Goal: Find specific fact: Find specific fact

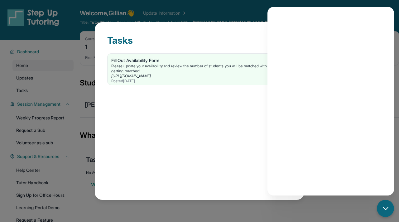
click at [133, 25] on div "Tasks Fill Out Availability Form Please update your availability and review the…" at bounding box center [200, 111] width 210 height 178
click at [391, 208] on div "chat-button" at bounding box center [385, 208] width 18 height 18
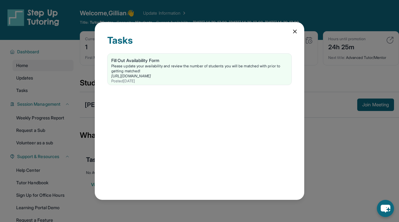
click at [298, 33] on div "Tasks Fill Out Availability Form Please update your availability and review the…" at bounding box center [200, 111] width 210 height 178
click at [290, 35] on div "Tasks" at bounding box center [199, 44] width 185 height 19
click at [293, 34] on icon at bounding box center [295, 31] width 6 height 6
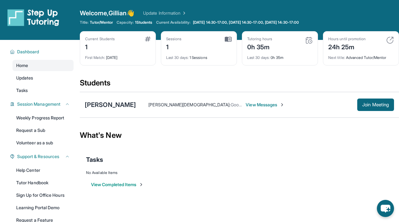
click at [381, 209] on icon "chat-button" at bounding box center [386, 209] width 10 height 8
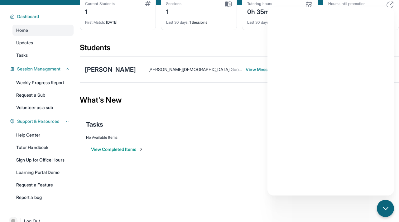
scroll to position [45, 0]
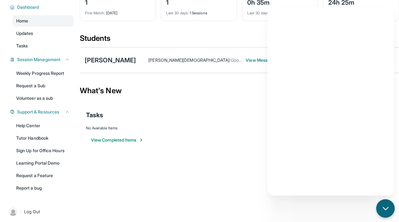
click at [378, 202] on div "chat-button" at bounding box center [385, 208] width 18 height 18
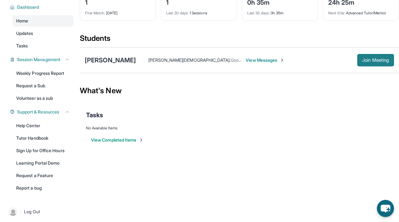
click at [362, 61] on span "Join Meeting" at bounding box center [375, 60] width 27 height 4
click at [383, 207] on icon "chat-button" at bounding box center [386, 209] width 10 height 8
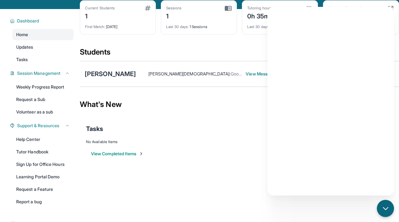
scroll to position [32, 0]
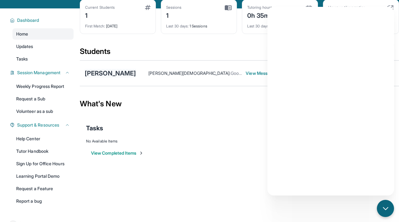
click at [106, 73] on div "[PERSON_NAME]" at bounding box center [110, 73] width 51 height 9
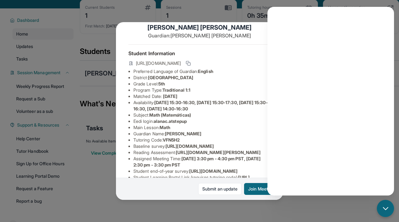
scroll to position [12, 0]
drag, startPoint x: 196, startPoint y: 121, endPoint x: 156, endPoint y: 121, distance: 39.9
click at [156, 121] on li "Eedi login : alanac.atstepup" at bounding box center [201, 121] width 137 height 6
copy span "alanac.atstepup"
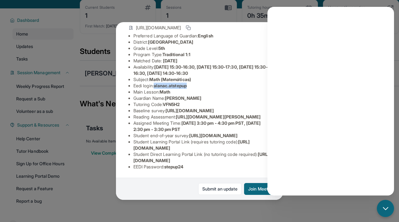
scroll to position [103, 0]
drag, startPoint x: 189, startPoint y: 167, endPoint x: 168, endPoint y: 166, distance: 20.3
click at [168, 166] on li "EEDI Password : stepup24" at bounding box center [201, 167] width 137 height 6
click at [168, 166] on span "stepup24" at bounding box center [173, 166] width 19 height 5
drag, startPoint x: 168, startPoint y: 166, endPoint x: 189, endPoint y: 167, distance: 21.2
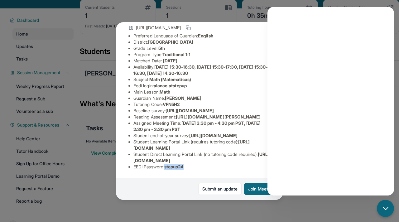
click at [189, 167] on li "EEDI Password : stepup24" at bounding box center [201, 167] width 137 height 6
copy span "stepup24"
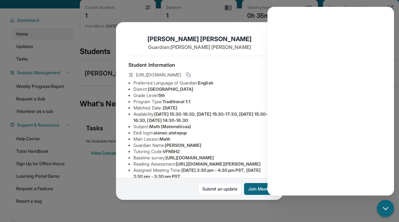
scroll to position [0, 0]
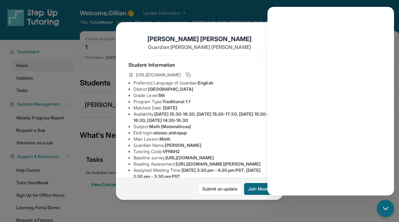
click at [247, 31] on div "Alana Cadelina Guardian: Joyce Roldan Student Information https://student-porta…" at bounding box center [199, 111] width 167 height 178
click at [256, 32] on div "Alana Cadelina Guardian: Joyce Roldan Student Information https://student-porta…" at bounding box center [199, 111] width 167 height 178
click at [253, 189] on button "Join Meeting" at bounding box center [261, 189] width 34 height 12
